Goal: Information Seeking & Learning: Learn about a topic

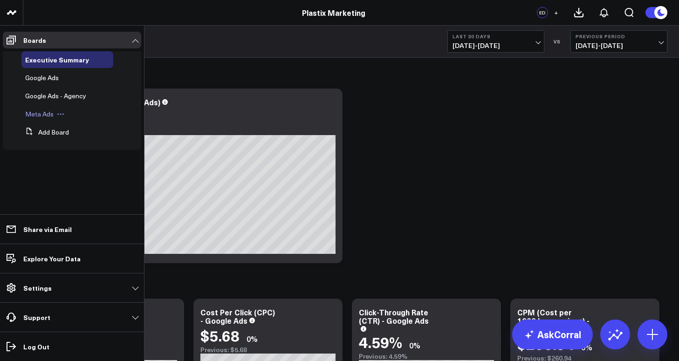
click at [36, 109] on span "Meta Ads" at bounding box center [39, 113] width 28 height 9
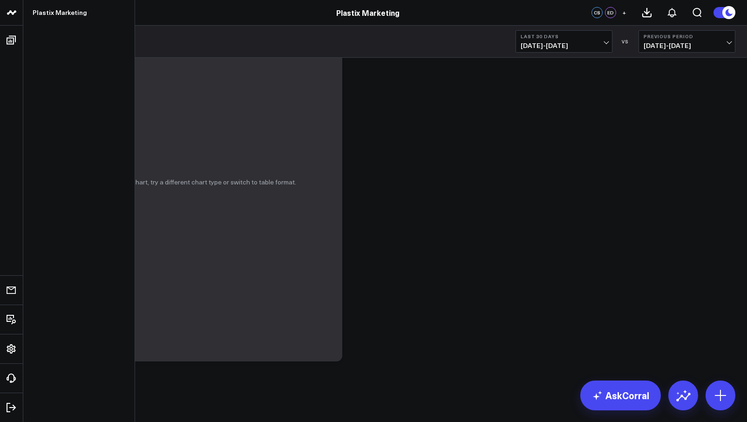
scroll to position [1840, 0]
